Goal: Information Seeking & Learning: Check status

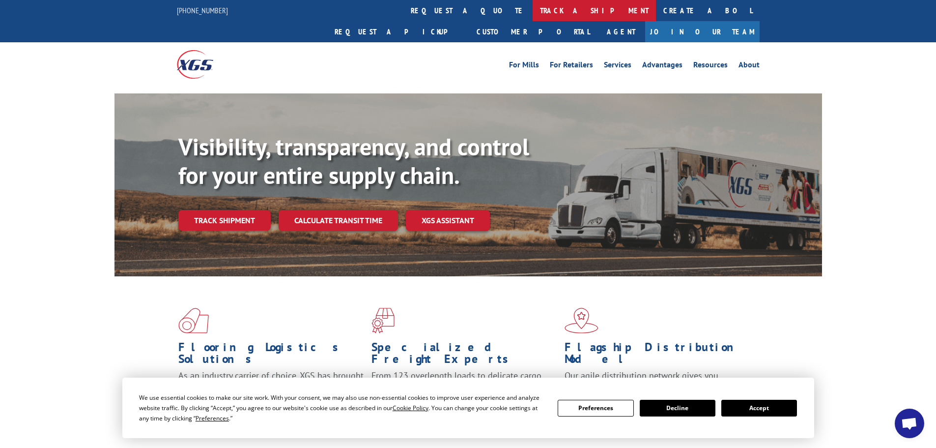
click at [533, 11] on link "track a shipment" at bounding box center [594, 10] width 123 height 21
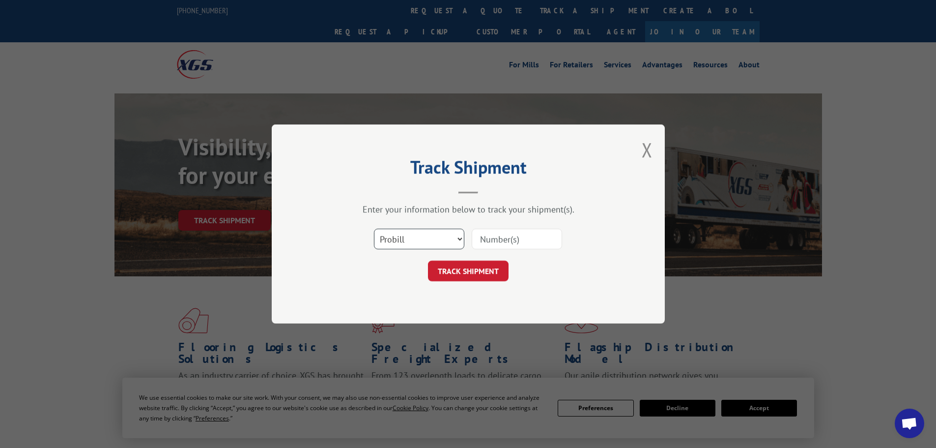
click at [406, 244] on select "Select category... Probill BOL PO" at bounding box center [419, 239] width 90 height 21
select select "bol"
click at [374, 229] on select "Select category... Probill BOL PO" at bounding box center [419, 239] width 90 height 21
click at [490, 243] on input at bounding box center [517, 239] width 90 height 21
paste input "457807"
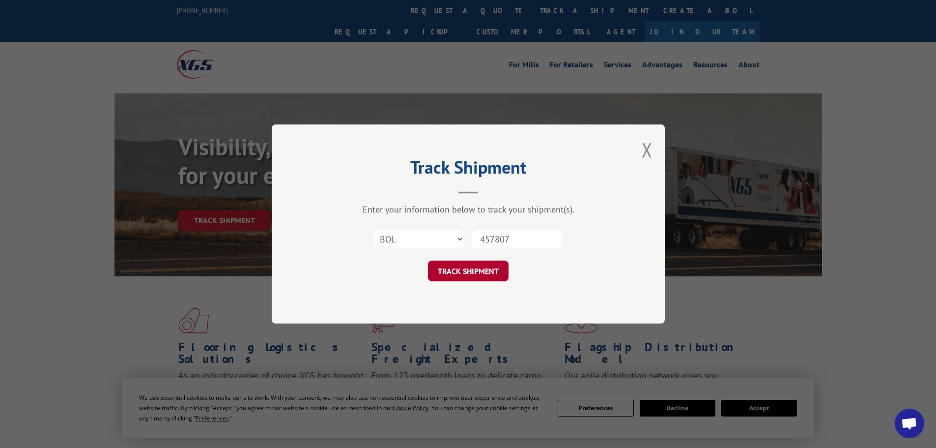
type input "457807"
click at [482, 271] on button "TRACK SHIPMENT" at bounding box center [468, 271] width 81 height 21
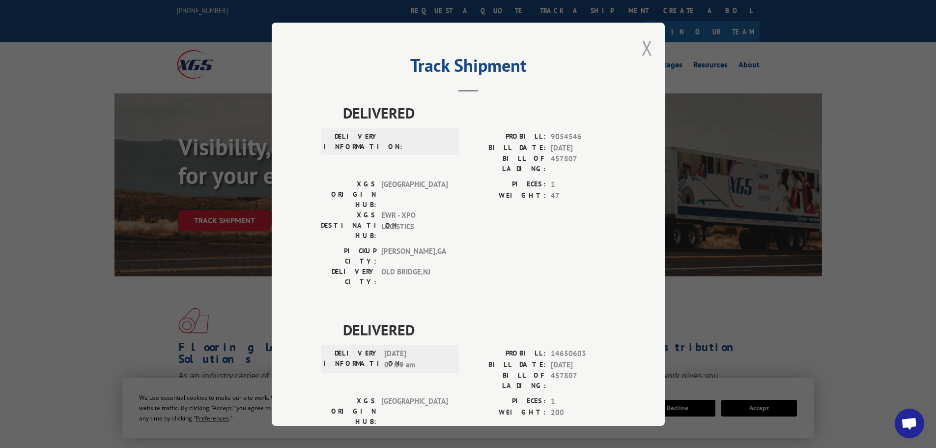
click at [642, 50] on button "Close modal" at bounding box center [647, 48] width 11 height 26
